Goal: Task Accomplishment & Management: Complete application form

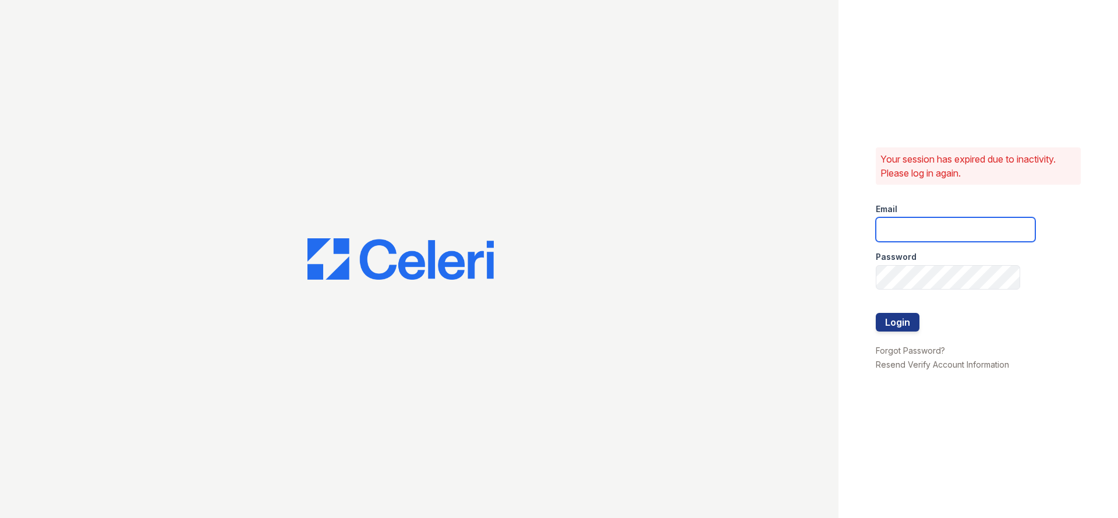
drag, startPoint x: 884, startPoint y: 226, endPoint x: 891, endPoint y: 225, distance: 7.7
click at [884, 226] on input "email" at bounding box center [956, 229] width 160 height 24
type input "[PERSON_NAME][EMAIL_ADDRESS][PERSON_NAME][DOMAIN_NAME]"
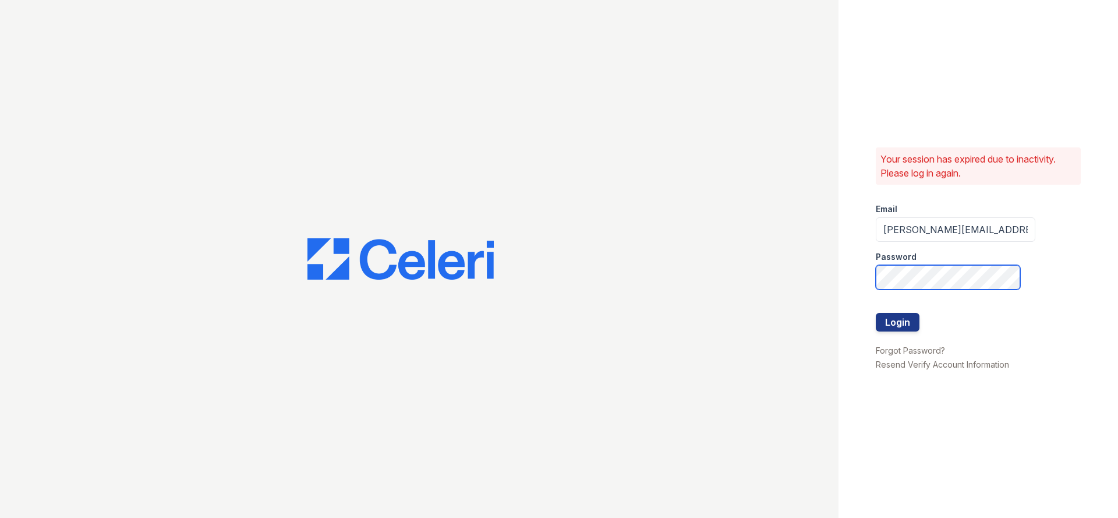
click at [876, 313] on button "Login" at bounding box center [898, 322] width 44 height 19
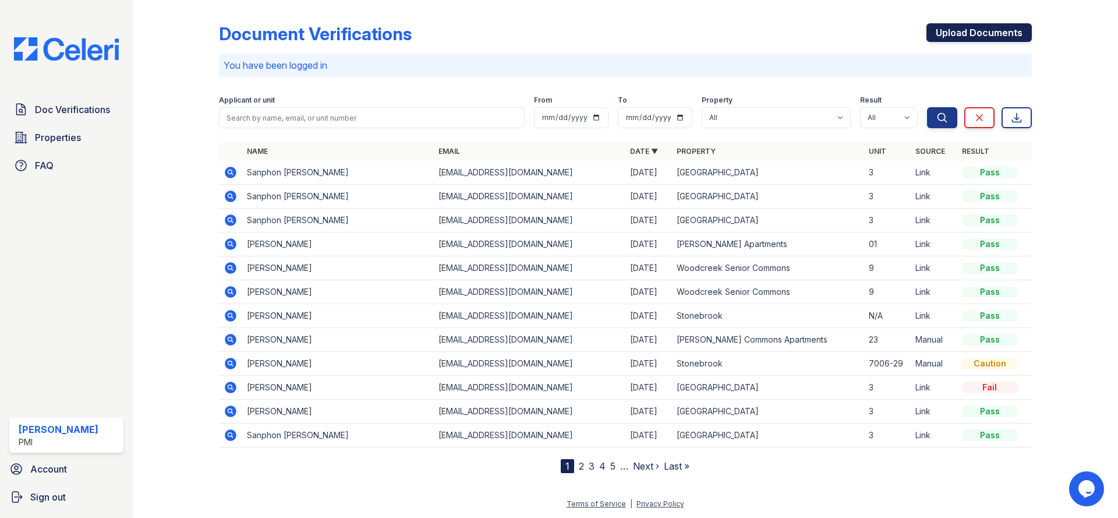
click at [980, 33] on link "Upload Documents" at bounding box center [979, 32] width 105 height 19
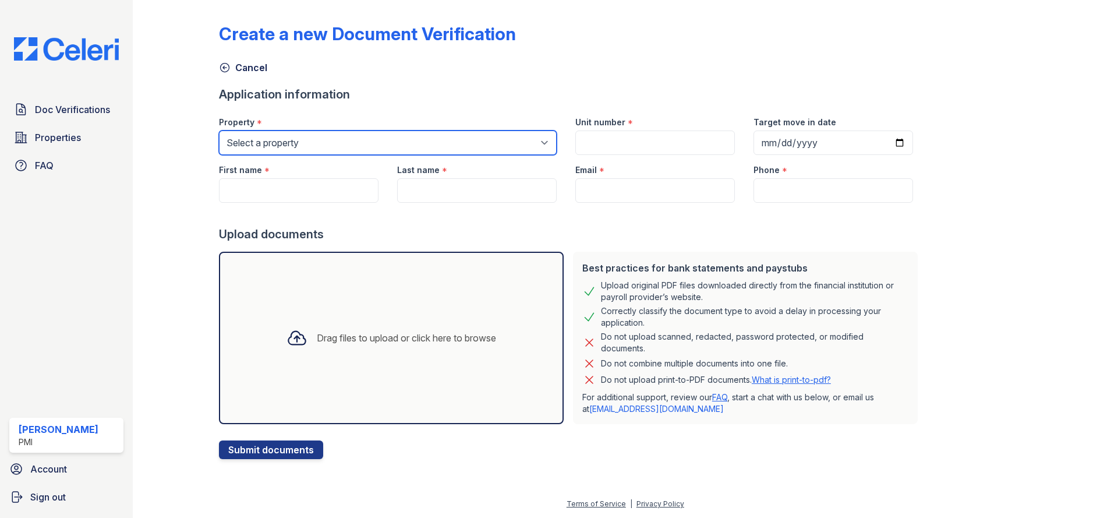
click at [219, 130] on select "Select a property Alta Redwoods AltaVista Commons Annadale Place Arden Fair Apa…" at bounding box center [388, 142] width 338 height 24
select select "2087"
click option "[GEOGRAPHIC_DATA]" at bounding box center [0, 0] width 0 height 0
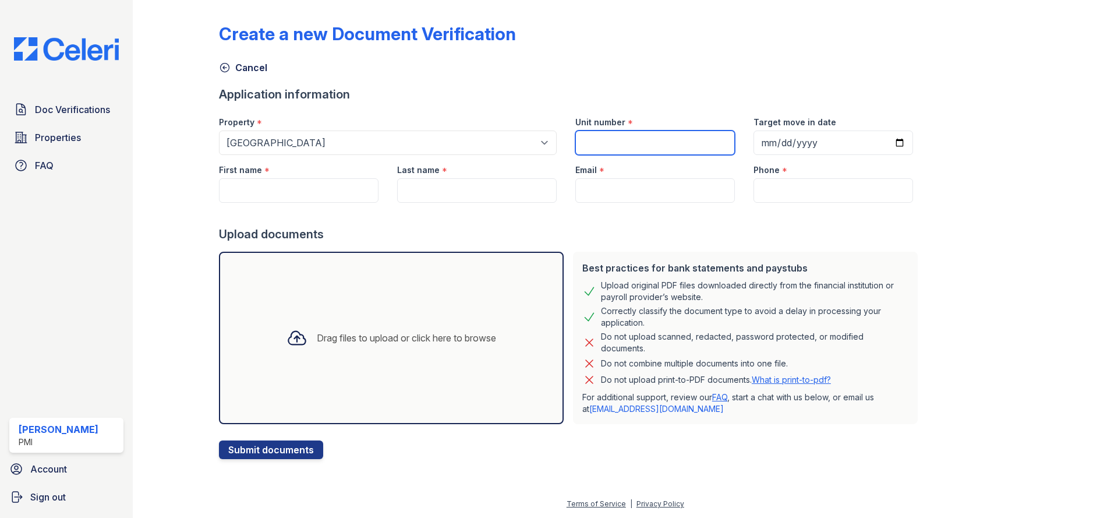
click at [595, 139] on input "Unit number" at bounding box center [656, 142] width 160 height 24
type input "15"
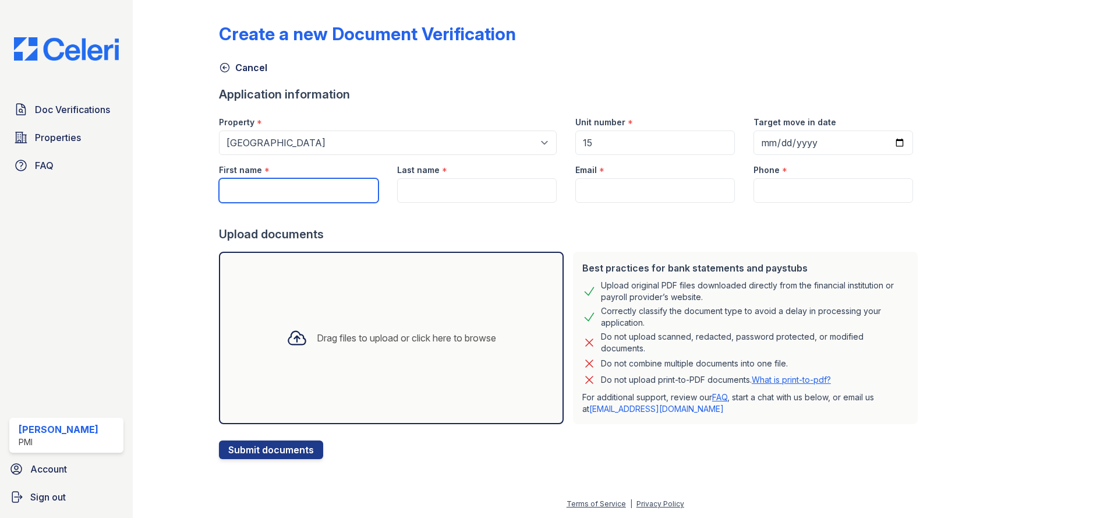
click at [329, 193] on input "First name" at bounding box center [299, 190] width 160 height 24
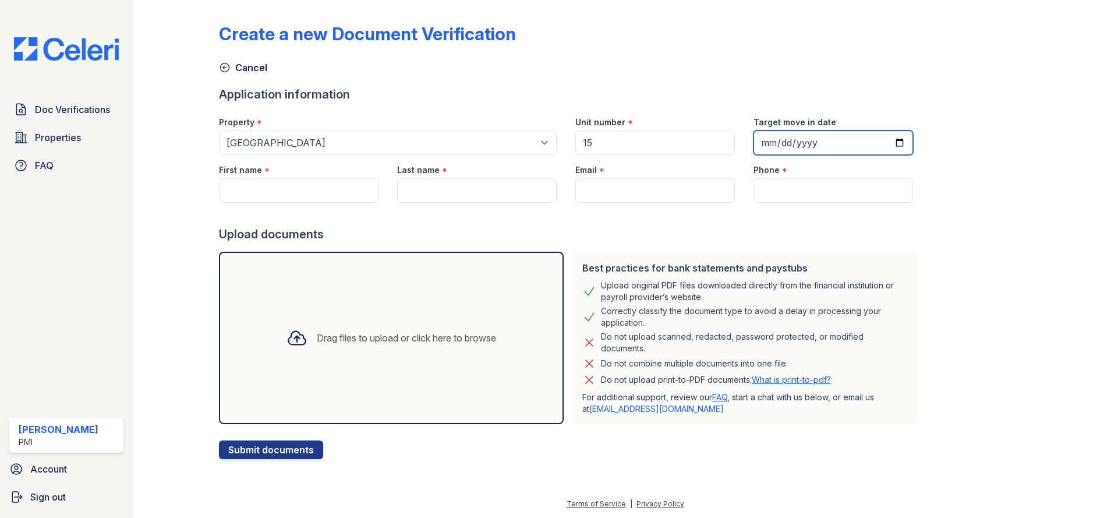
click at [882, 142] on input "Target move in date" at bounding box center [834, 142] width 160 height 24
type input "2025-10-01"
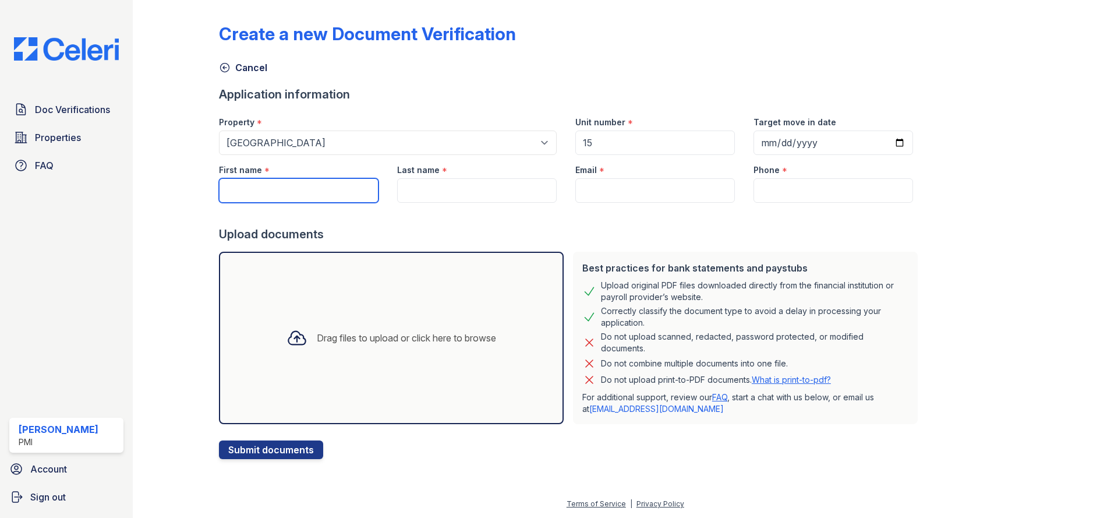
click at [324, 196] on input "First name" at bounding box center [299, 190] width 160 height 24
type input "[PERSON_NAME]"
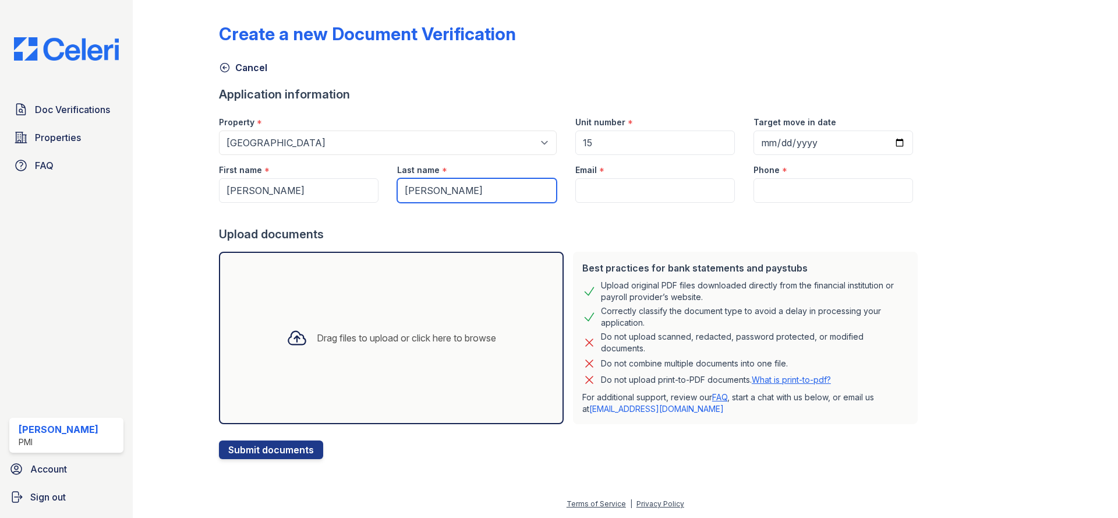
type input "[PERSON_NAME]"
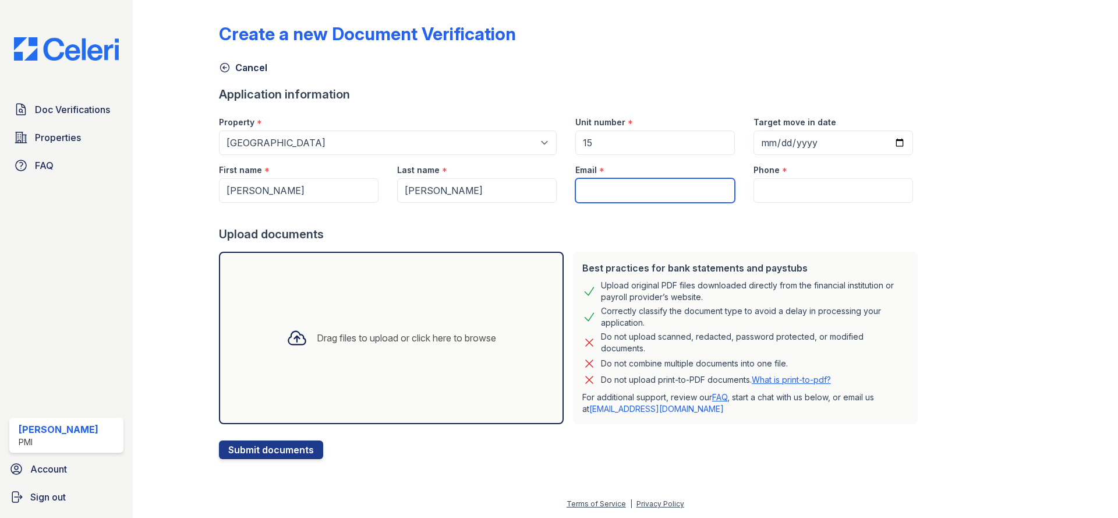
paste input "[EMAIL_ADDRESS][DOMAIN_NAME]"
type input "[EMAIL_ADDRESS][DOMAIN_NAME]"
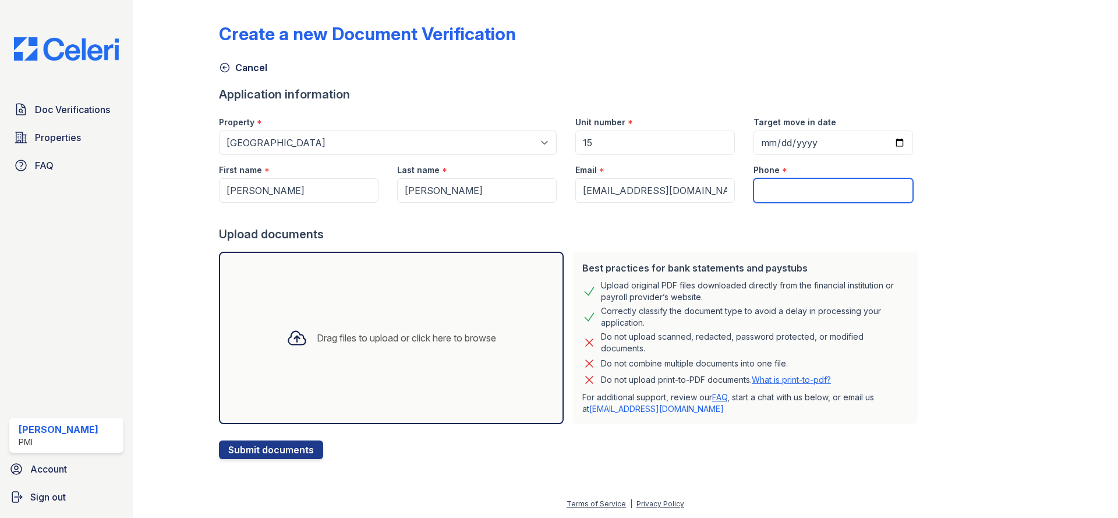
click at [785, 195] on input "Phone" at bounding box center [834, 190] width 160 height 24
paste input "(347) 551-5385"
type input "(347) 551-5385"
drag, startPoint x: 280, startPoint y: 445, endPoint x: 279, endPoint y: 436, distance: 8.8
click at [280, 444] on button "Submit documents" at bounding box center [271, 449] width 104 height 19
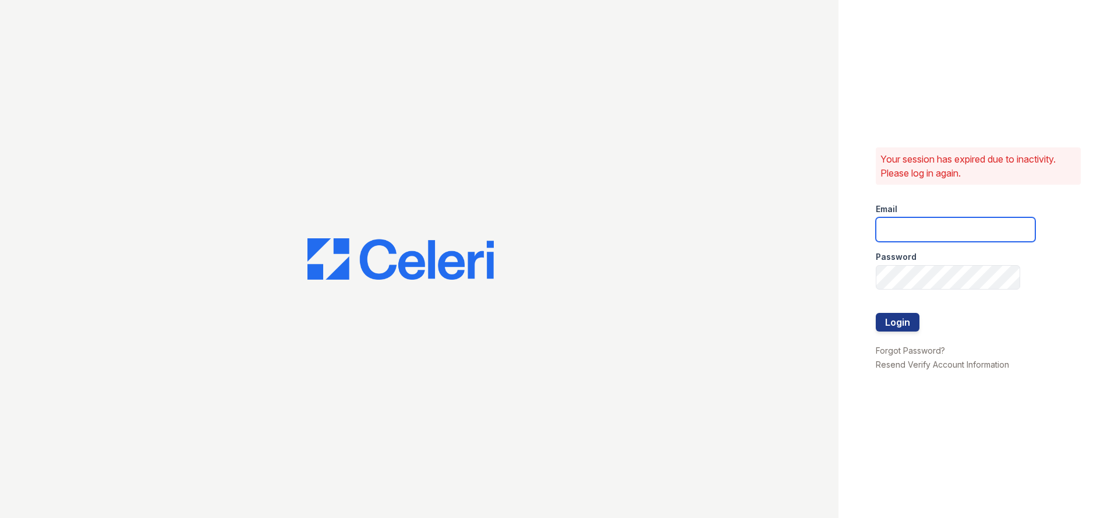
click at [931, 230] on input "email" at bounding box center [956, 229] width 160 height 24
type input "[PERSON_NAME][EMAIL_ADDRESS][PERSON_NAME][DOMAIN_NAME]"
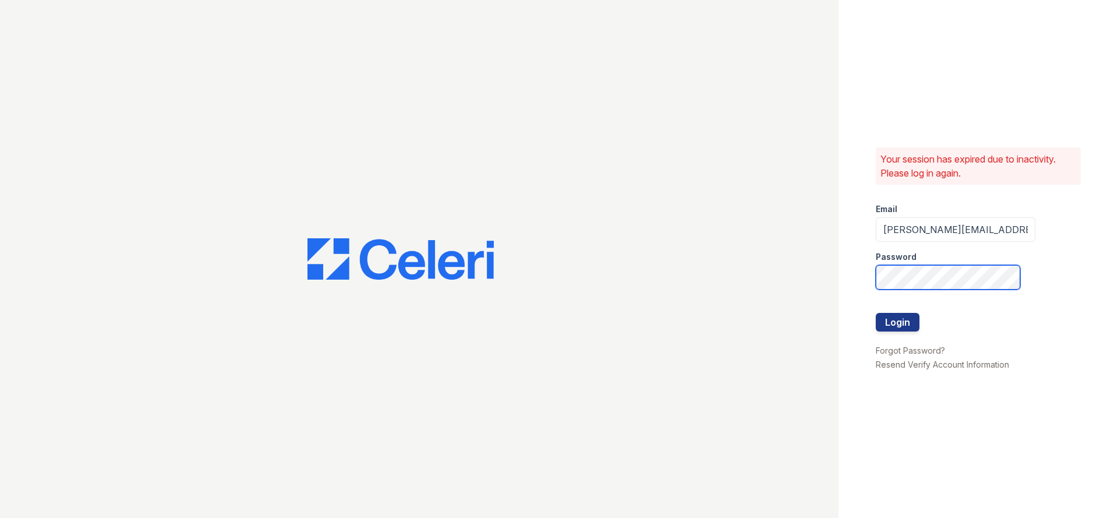
click at [876, 313] on button "Login" at bounding box center [898, 322] width 44 height 19
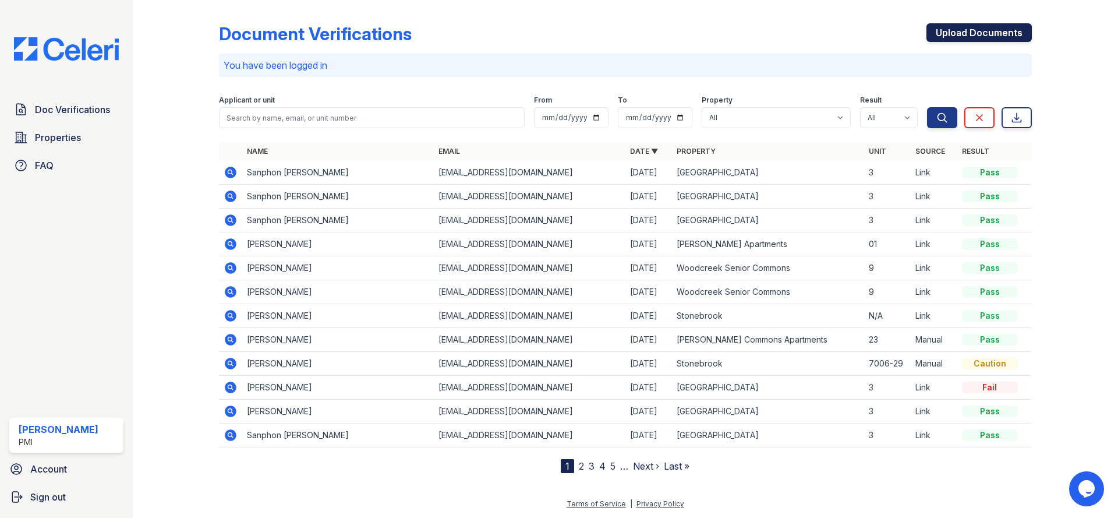
click at [988, 37] on link "Upload Documents" at bounding box center [979, 32] width 105 height 19
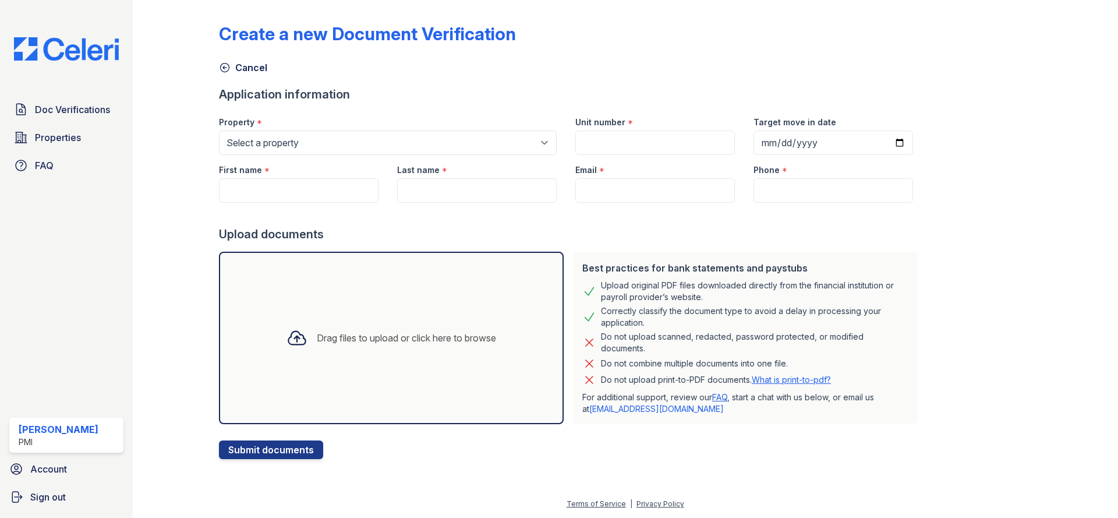
click at [425, 157] on div "Last name *" at bounding box center [477, 166] width 160 height 23
click at [219, 130] on select "Select a property [GEOGRAPHIC_DATA] Commons [GEOGRAPHIC_DATA] [GEOGRAPHIC_DATA]…" at bounding box center [388, 142] width 338 height 24
select select "2087"
click option "[GEOGRAPHIC_DATA]" at bounding box center [0, 0] width 0 height 0
drag, startPoint x: 578, startPoint y: 146, endPoint x: 586, endPoint y: 142, distance: 8.6
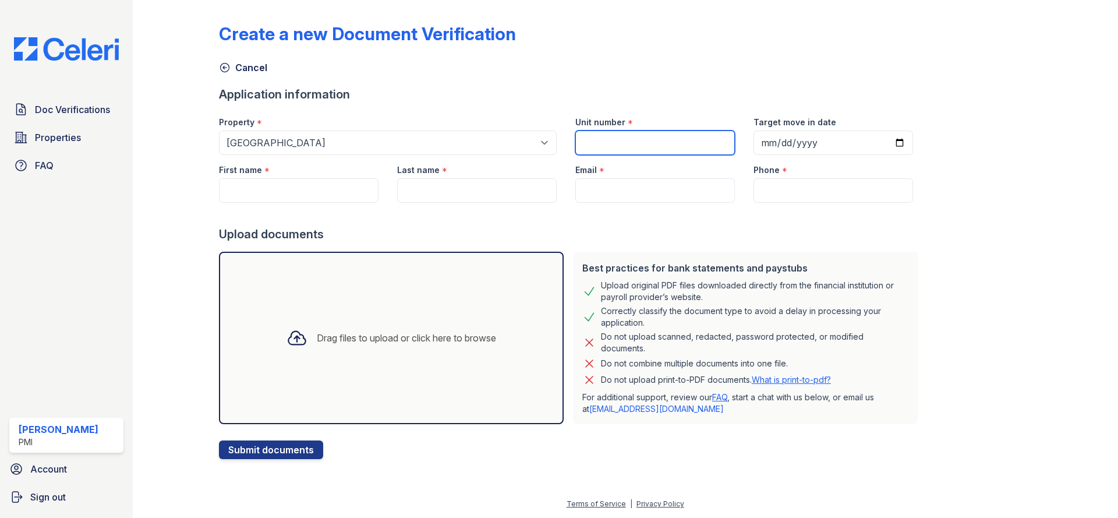
click at [582, 144] on input "Unit number" at bounding box center [656, 142] width 160 height 24
type input "15"
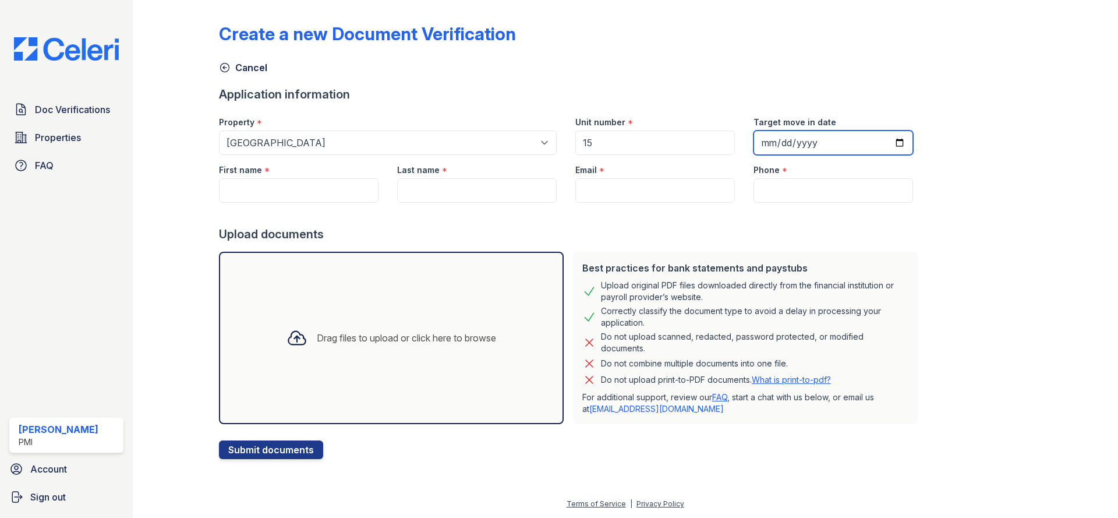
click at [883, 142] on input "Target move in date" at bounding box center [834, 142] width 160 height 24
type input "[DATE]"
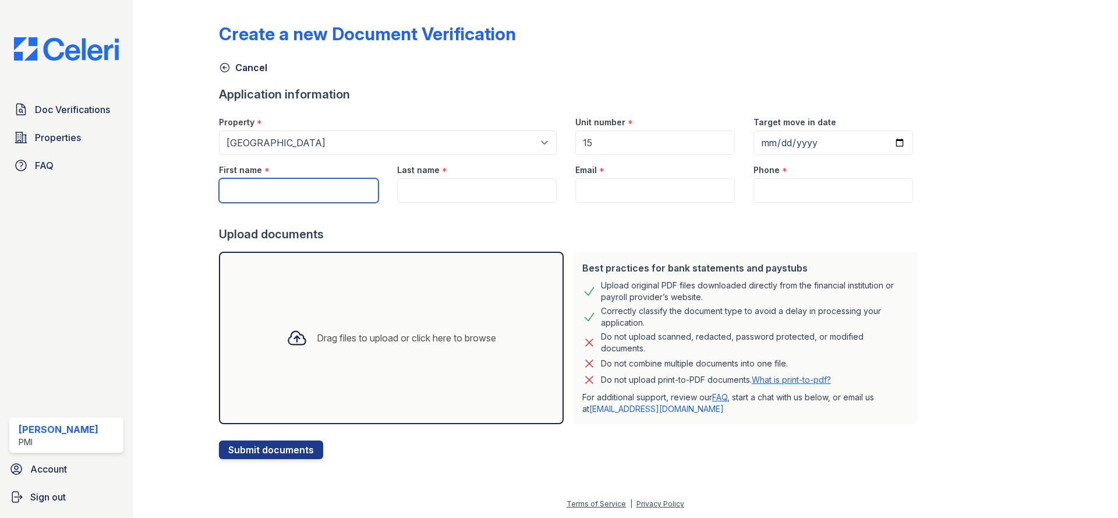
click at [322, 190] on input "First name" at bounding box center [299, 190] width 160 height 24
type input "[PERSON_NAME]"
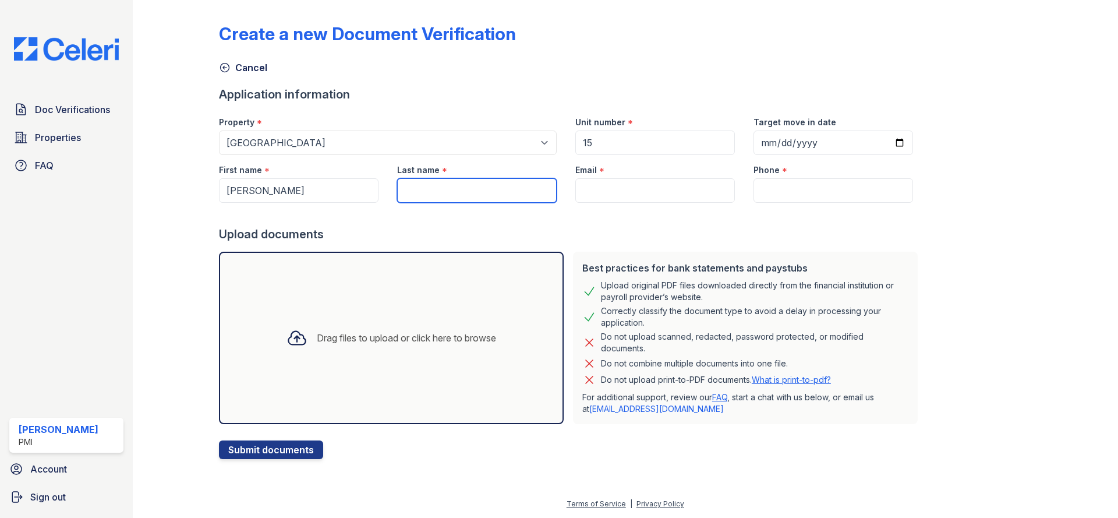
click at [404, 181] on input "Last name" at bounding box center [477, 190] width 160 height 24
type input "[PERSON_NAME]"
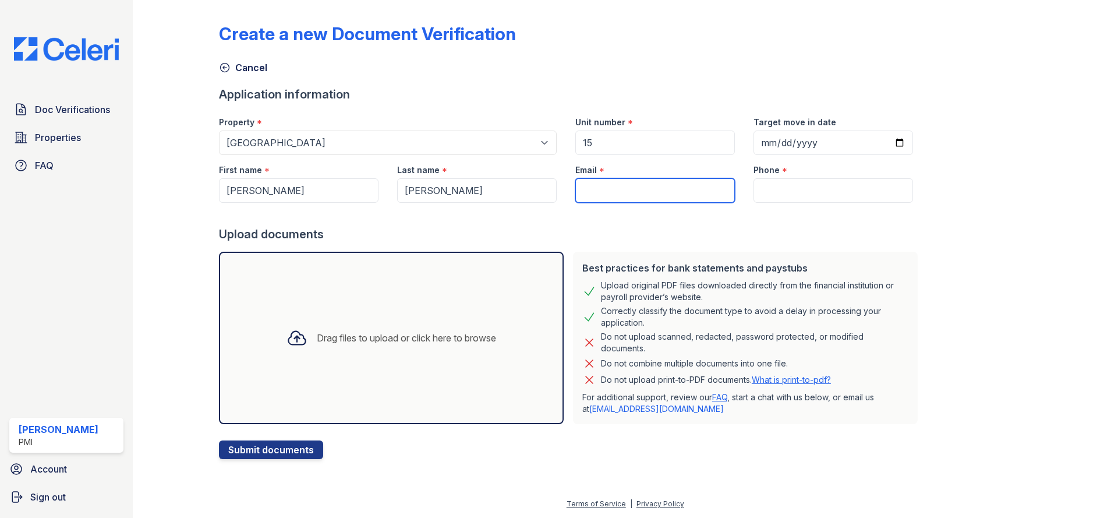
click at [606, 193] on input "Email" at bounding box center [656, 190] width 160 height 24
type input "[EMAIL_ADDRESS][DOMAIN_NAME]"
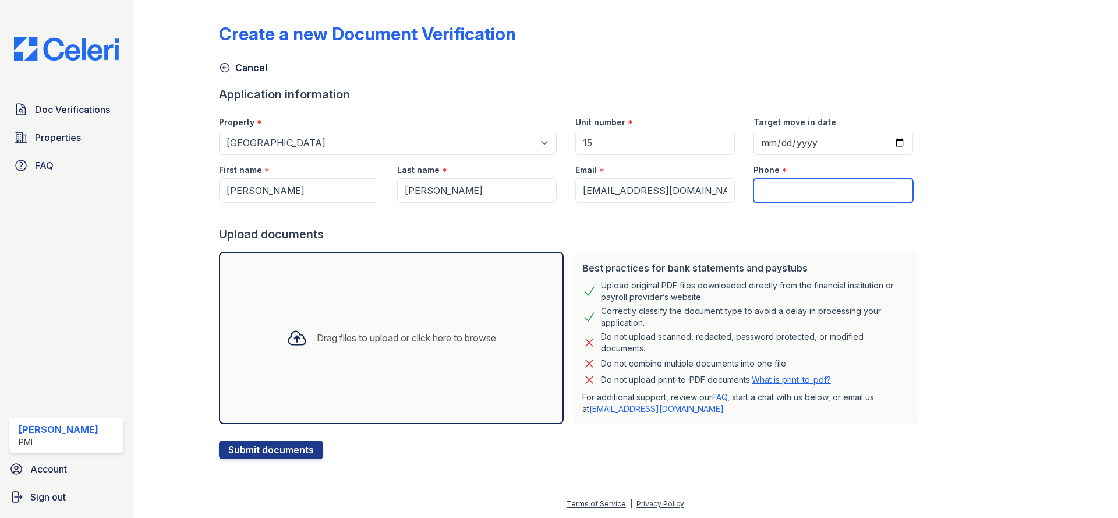
click at [755, 190] on input "Phone" at bounding box center [834, 190] width 160 height 24
type input "(347) 551-5385"
click at [450, 324] on div "Drag files to upload or click here to browse" at bounding box center [391, 338] width 228 height 40
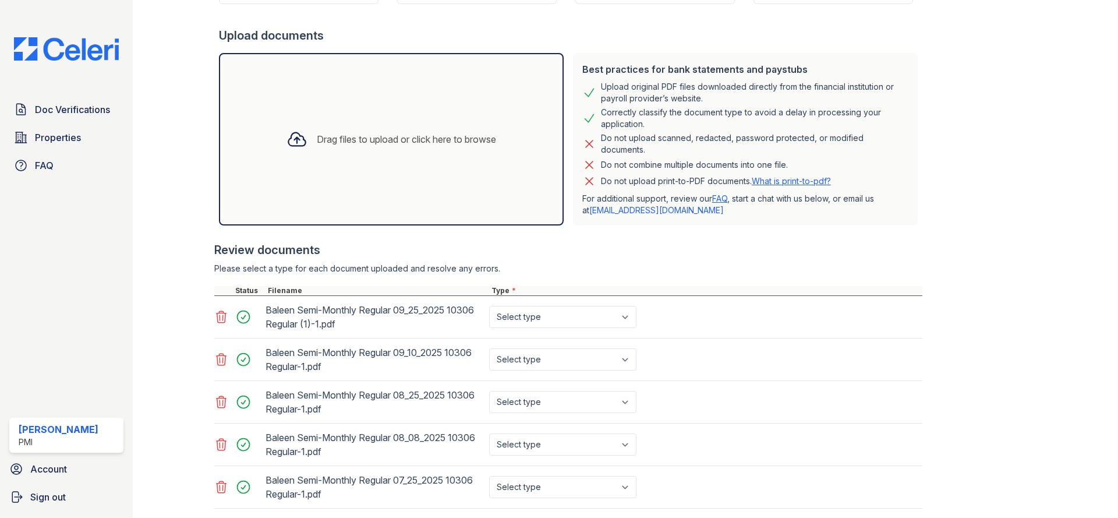
scroll to position [210, 0]
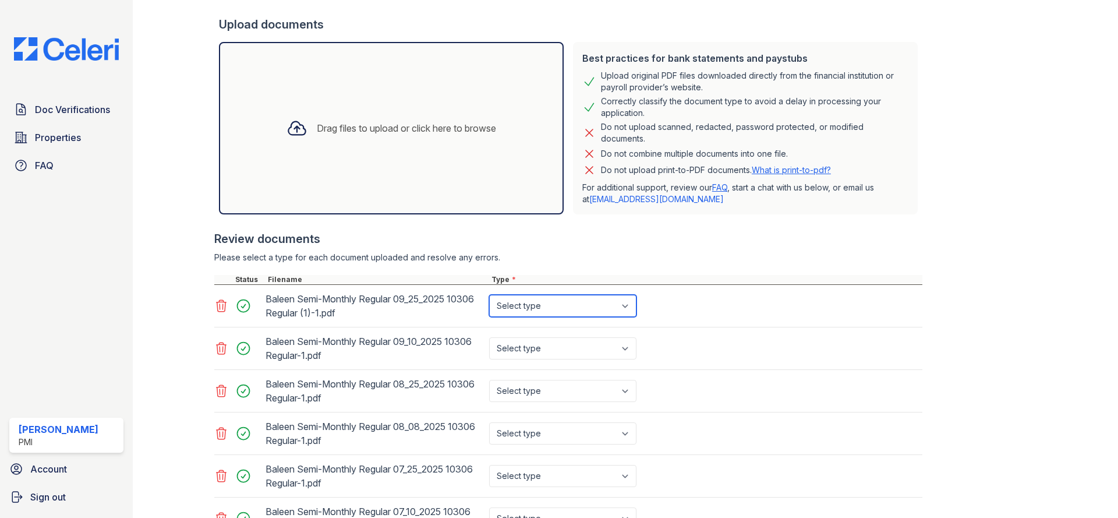
click at [489, 295] on select "Select type Paystub Bank Statement Offer Letter Tax Documents Benefit Award Let…" at bounding box center [562, 306] width 147 height 22
select select "paystub"
click option "Paystub" at bounding box center [0, 0] width 0 height 0
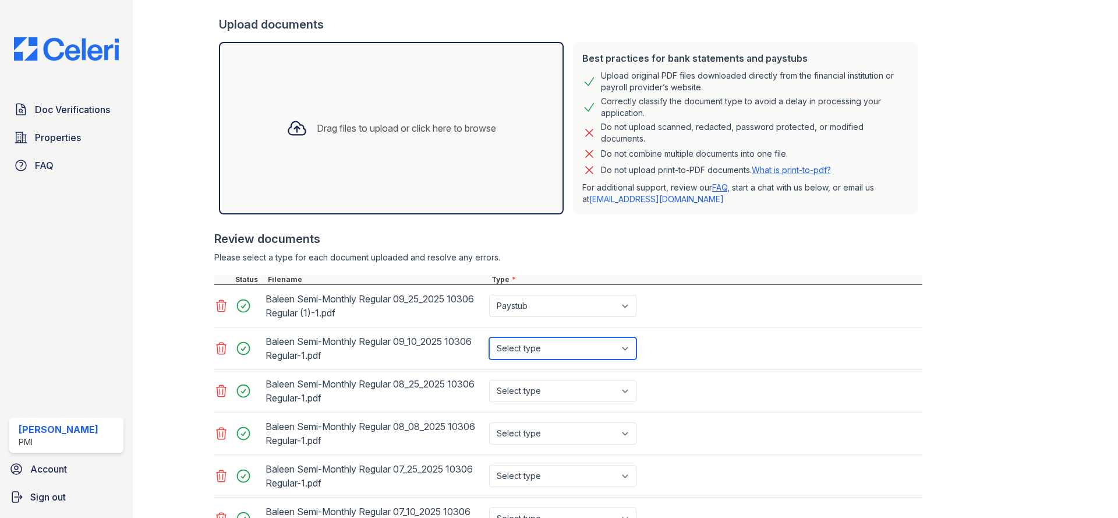
click at [489, 337] on select "Select type Paystub Bank Statement Offer Letter Tax Documents Benefit Award Let…" at bounding box center [562, 348] width 147 height 22
select select "paystub"
click option "Paystub" at bounding box center [0, 0] width 0 height 0
click at [489, 380] on select "Select type Paystub Bank Statement Offer Letter Tax Documents Benefit Award Let…" at bounding box center [562, 391] width 147 height 22
select select "paystub"
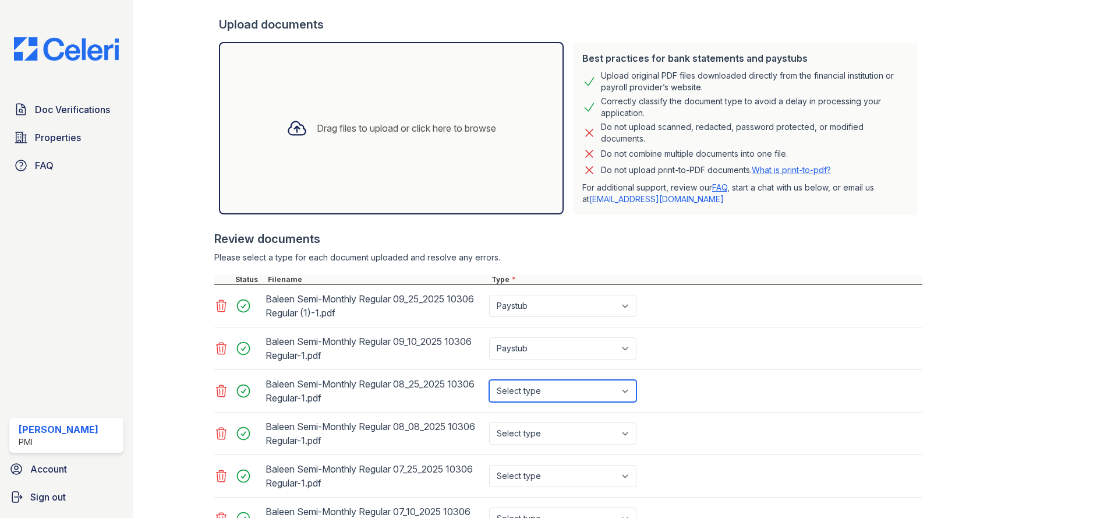
click option "Paystub" at bounding box center [0, 0] width 0 height 0
click at [489, 422] on select "Select type Paystub Bank Statement Offer Letter Tax Documents Benefit Award Let…" at bounding box center [562, 433] width 147 height 22
select select "paystub"
click option "Paystub" at bounding box center [0, 0] width 0 height 0
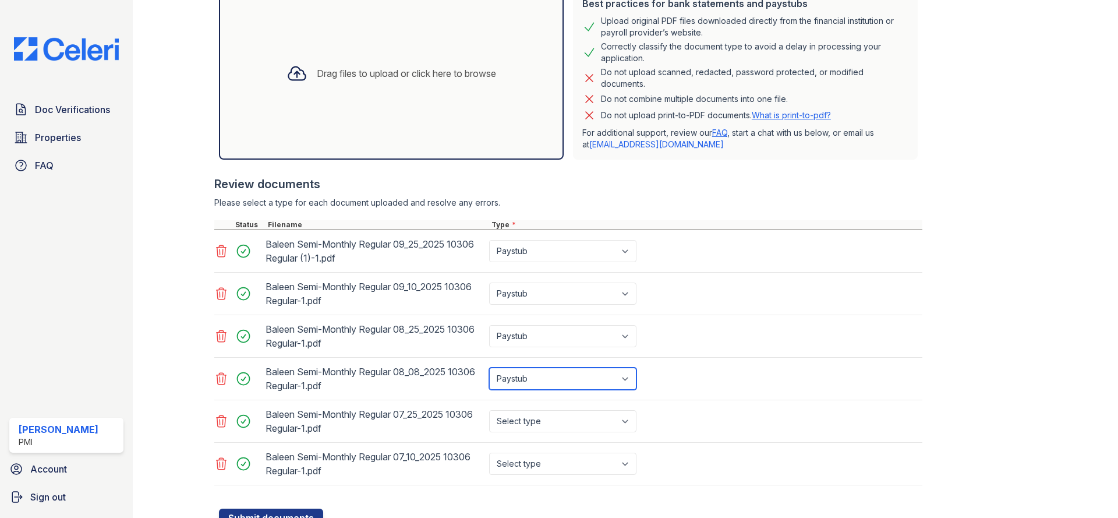
scroll to position [313, 0]
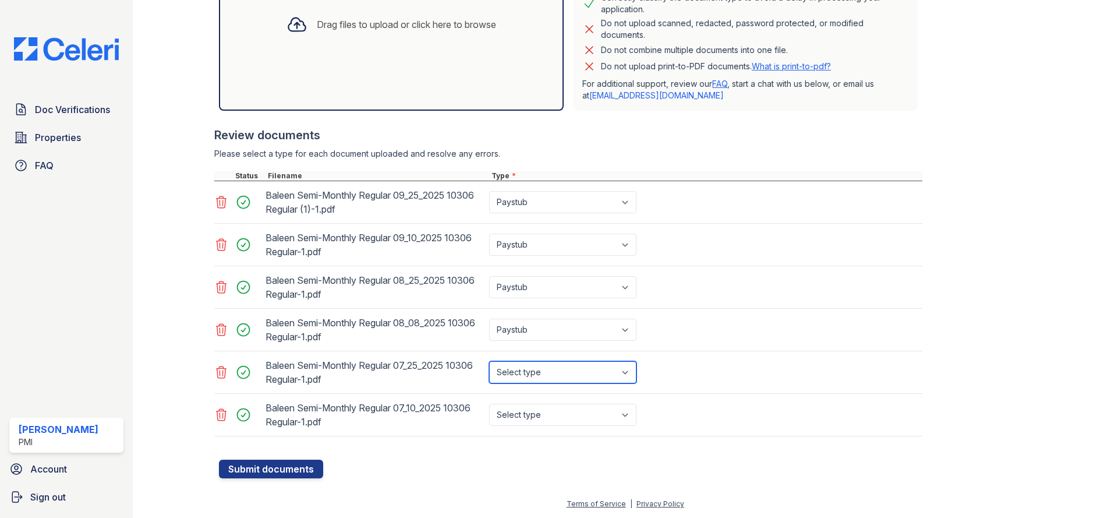
click at [489, 361] on select "Select type Paystub Bank Statement Offer Letter Tax Documents Benefit Award Let…" at bounding box center [562, 372] width 147 height 22
select select "paystub"
click option "Paystub" at bounding box center [0, 0] width 0 height 0
click at [489, 404] on select "Select type Paystub Bank Statement Offer Letter Tax Documents Benefit Award Let…" at bounding box center [562, 415] width 147 height 22
select select "paystub"
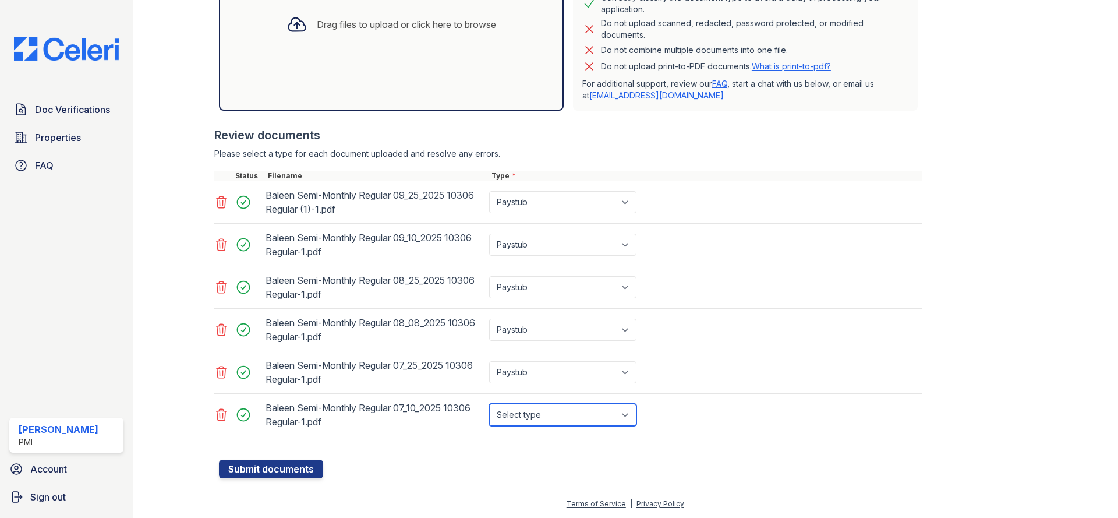
click option "Paystub" at bounding box center [0, 0] width 0 height 0
click at [403, 75] on div "Drag files to upload or click here to browse" at bounding box center [391, 24] width 345 height 172
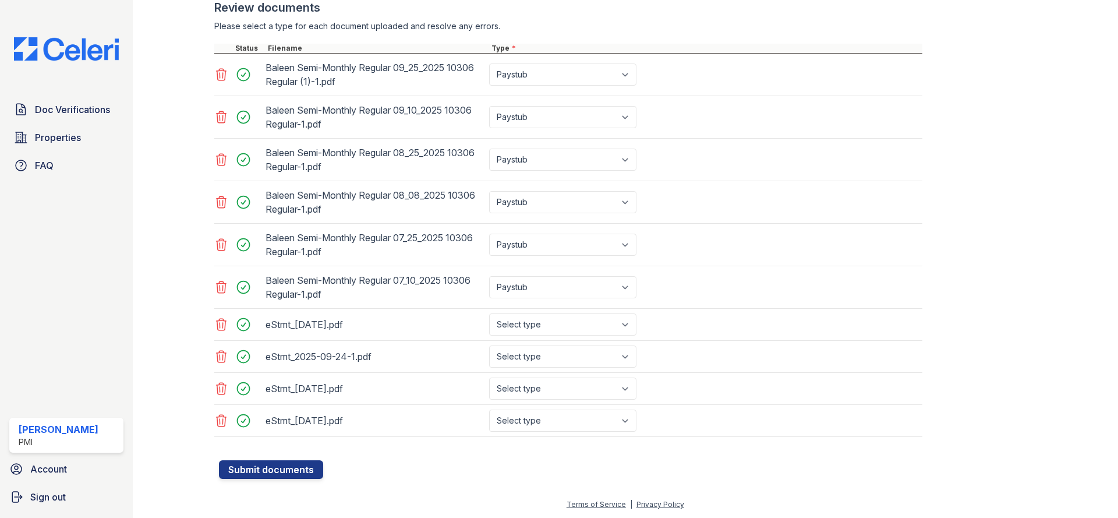
scroll to position [442, 0]
select select "bank_statement"
click option "Bank Statement" at bounding box center [0, 0] width 0 height 0
click at [489, 345] on select "Select type Paystub Bank Statement Offer Letter Tax Documents Benefit Award Let…" at bounding box center [562, 356] width 147 height 22
select select "bank_statement"
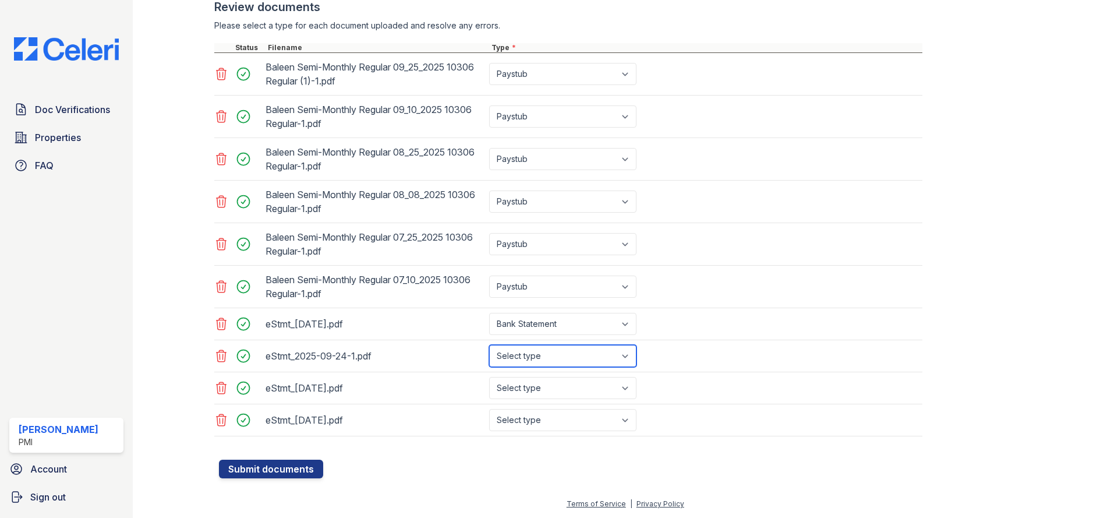
click option "Bank Statement" at bounding box center [0, 0] width 0 height 0
click at [489, 377] on select "Select type Paystub Bank Statement Offer Letter Tax Documents Benefit Award Let…" at bounding box center [562, 388] width 147 height 22
select select "bank_statement"
click option "Bank Statement" at bounding box center [0, 0] width 0 height 0
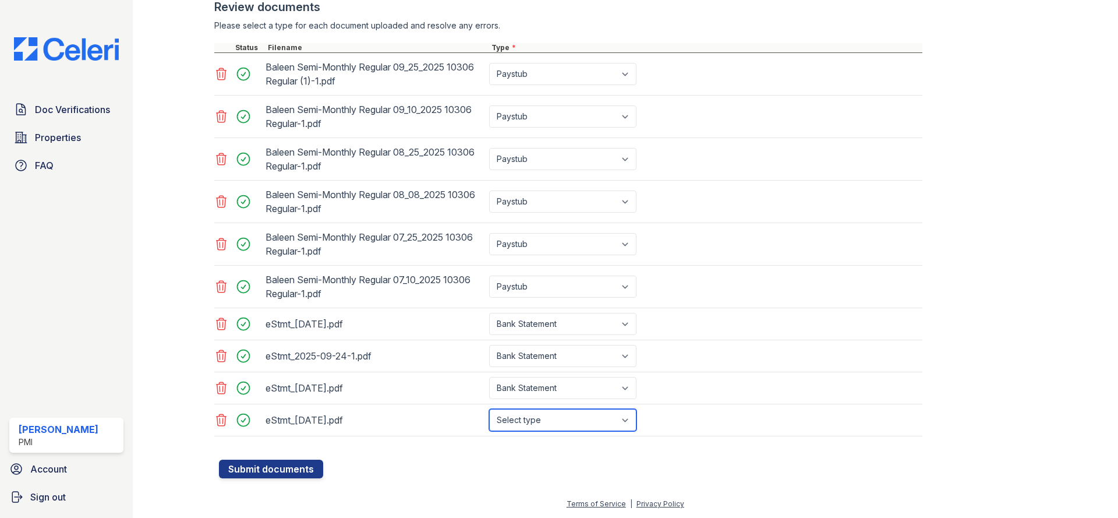
click at [489, 409] on select "Select type Paystub Bank Statement Offer Letter Tax Documents Benefit Award Let…" at bounding box center [562, 420] width 147 height 22
select select "bank_statement"
click option "Bank Statement" at bounding box center [0, 0] width 0 height 0
click at [296, 468] on button "Submit documents" at bounding box center [271, 469] width 104 height 19
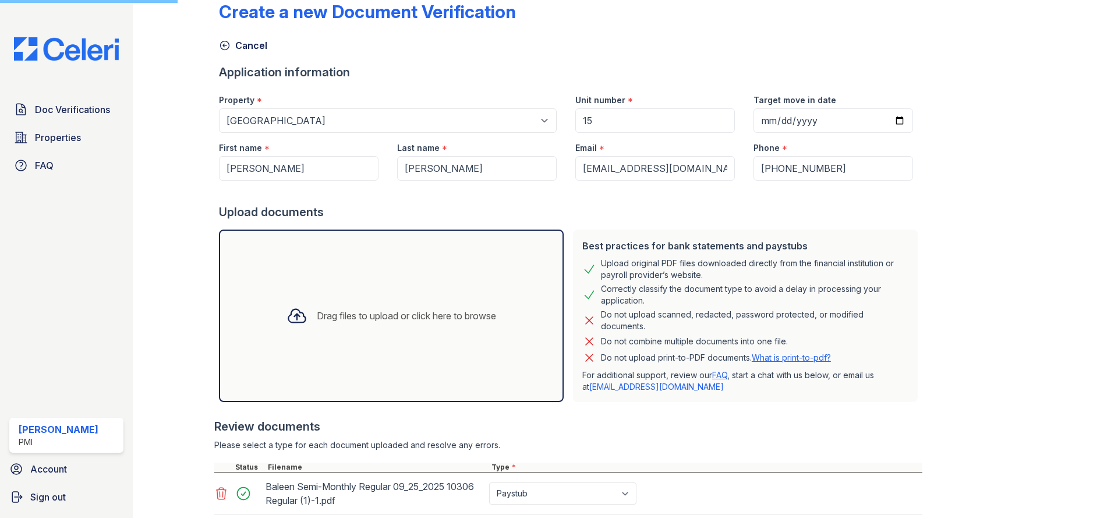
scroll to position [4, 0]
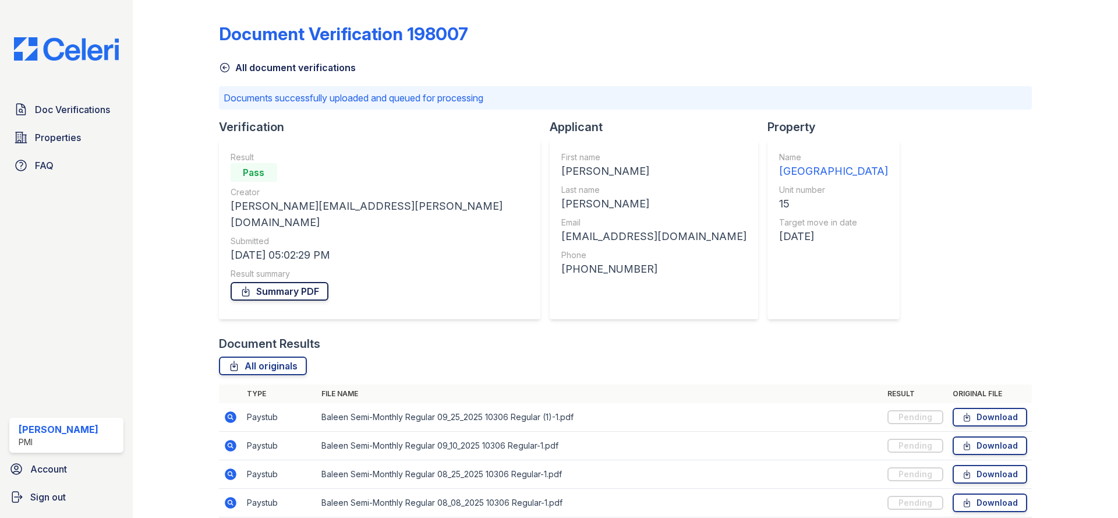
click at [295, 282] on link "Summary PDF" at bounding box center [280, 291] width 98 height 19
click at [45, 504] on link "Sign out" at bounding box center [66, 496] width 123 height 23
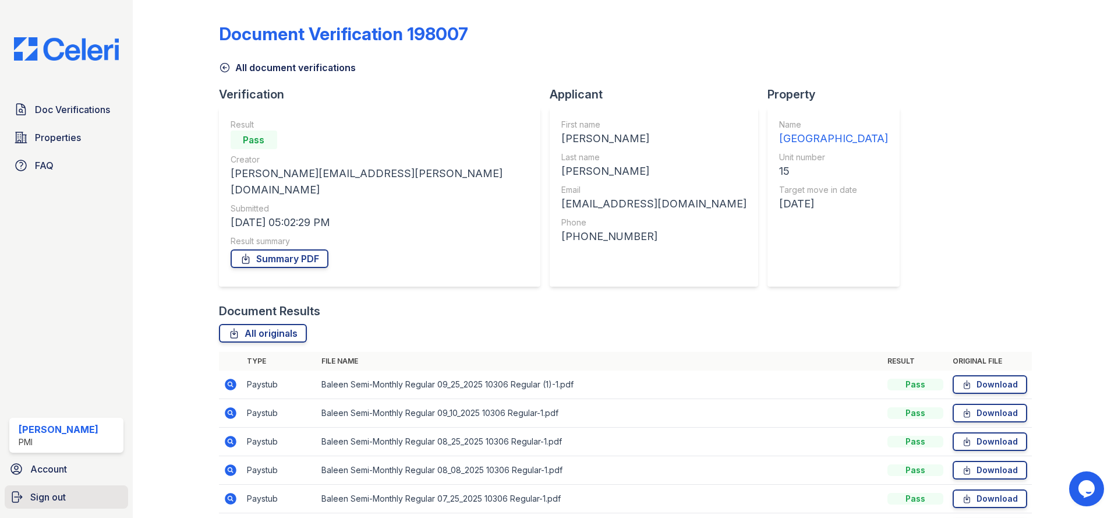
click at [54, 497] on span "Sign out" at bounding box center [48, 497] width 36 height 14
